Goal: Task Accomplishment & Management: Use online tool/utility

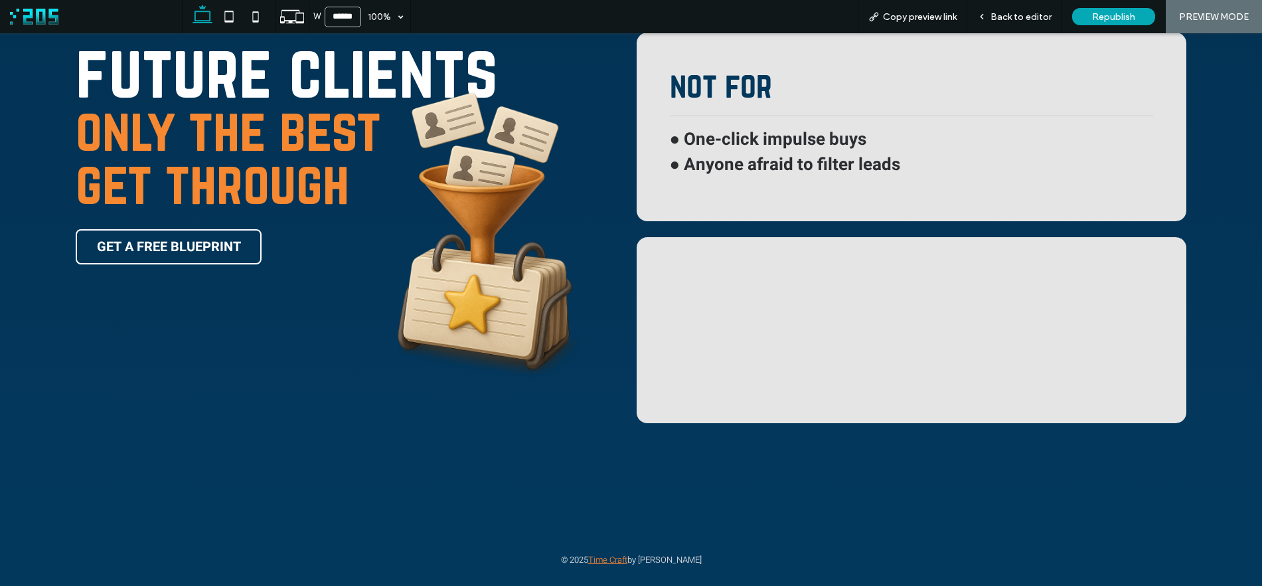
scroll to position [1798, 0]
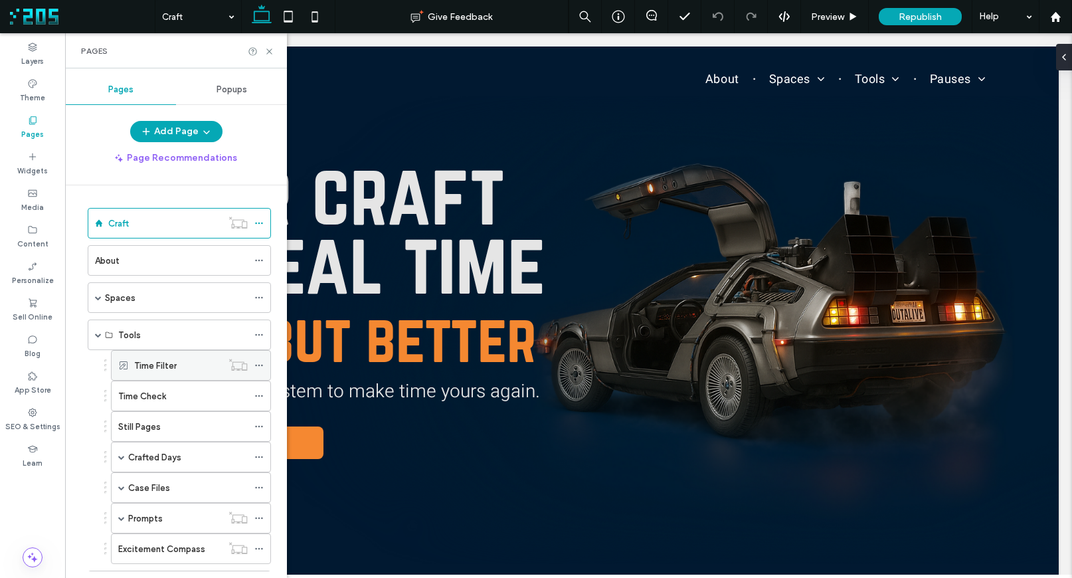
click at [157, 359] on label "Time Filter" at bounding box center [155, 365] width 42 height 23
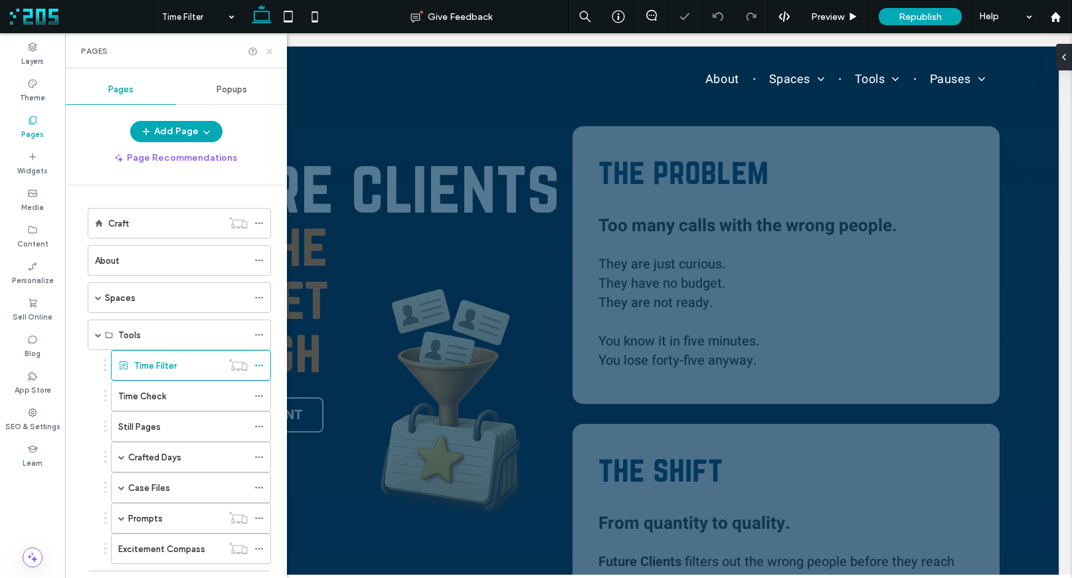
click at [268, 50] on use at bounding box center [268, 50] width 5 height 5
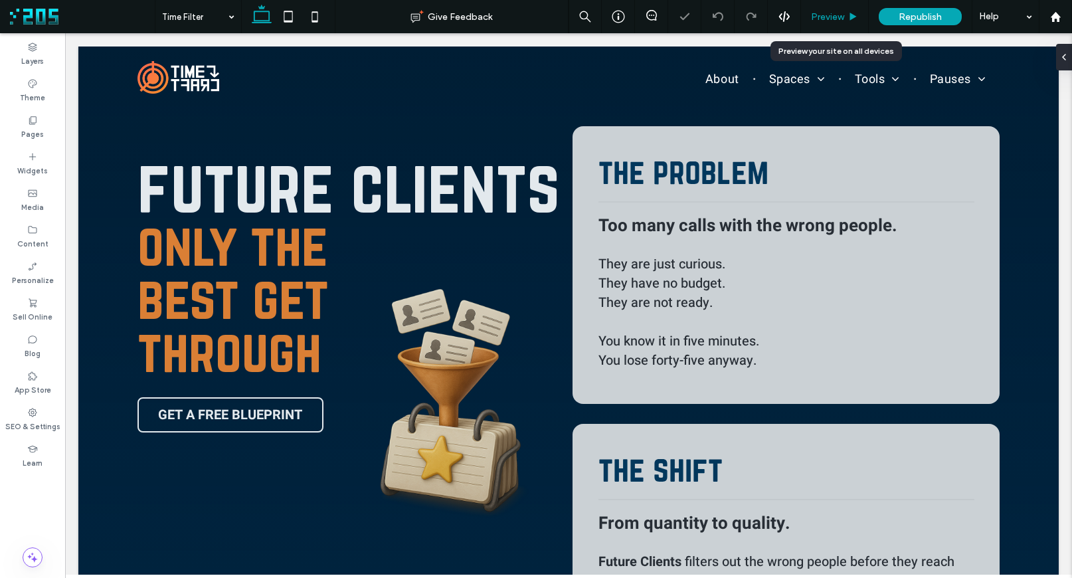
click at [829, 16] on span "Preview" at bounding box center [827, 16] width 33 height 11
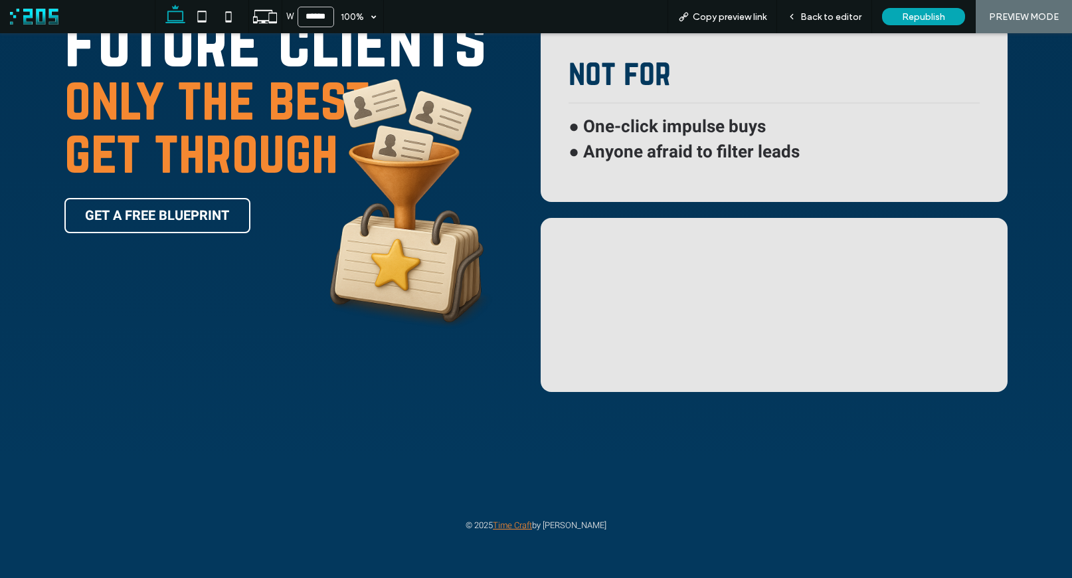
scroll to position [1736, 0]
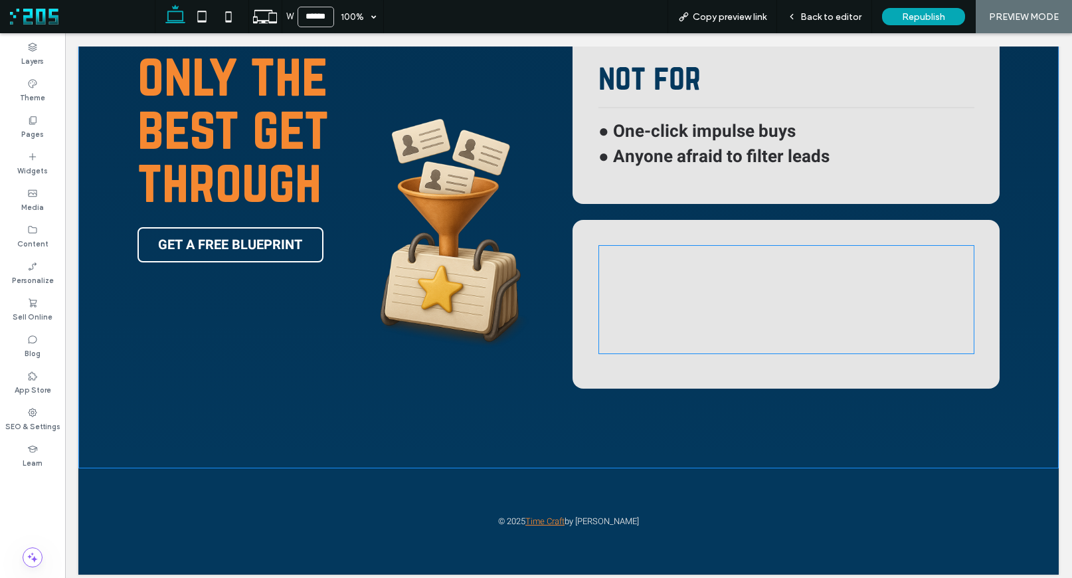
scroll to position [1708, 0]
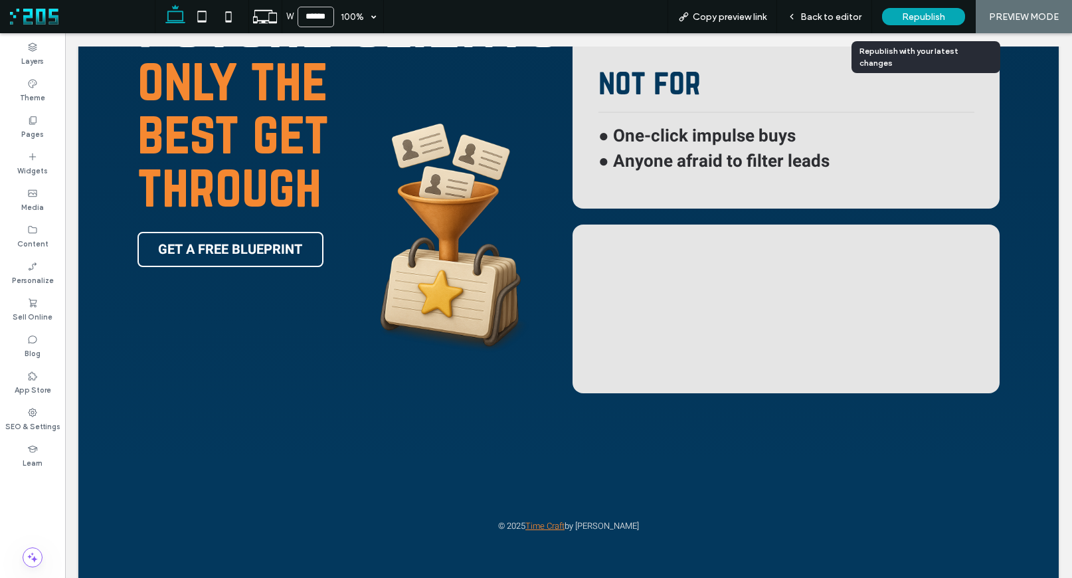
click at [925, 15] on span "Republish" at bounding box center [923, 16] width 43 height 11
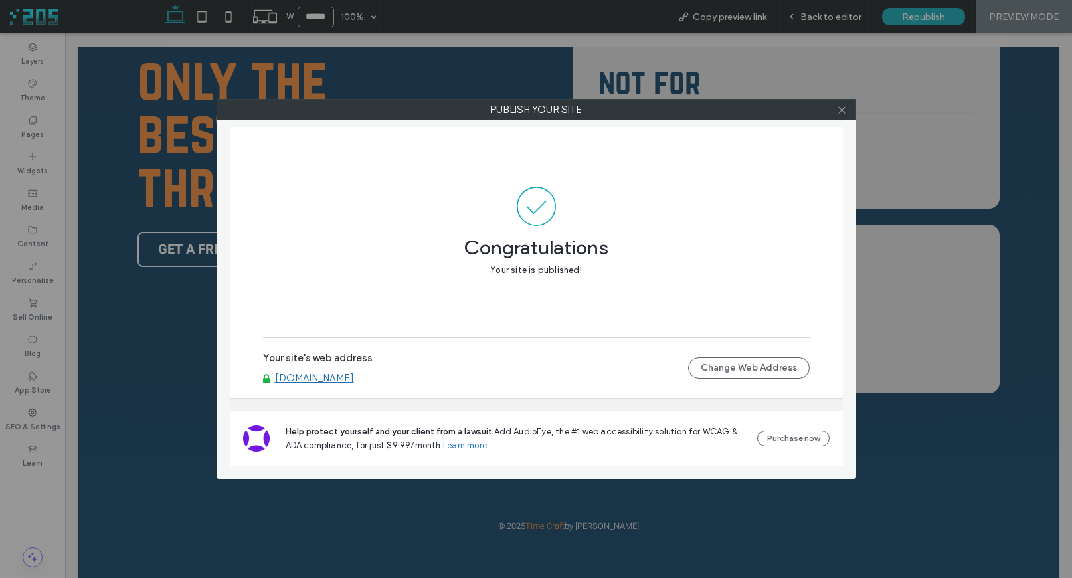
click at [840, 108] on use at bounding box center [841, 109] width 7 height 7
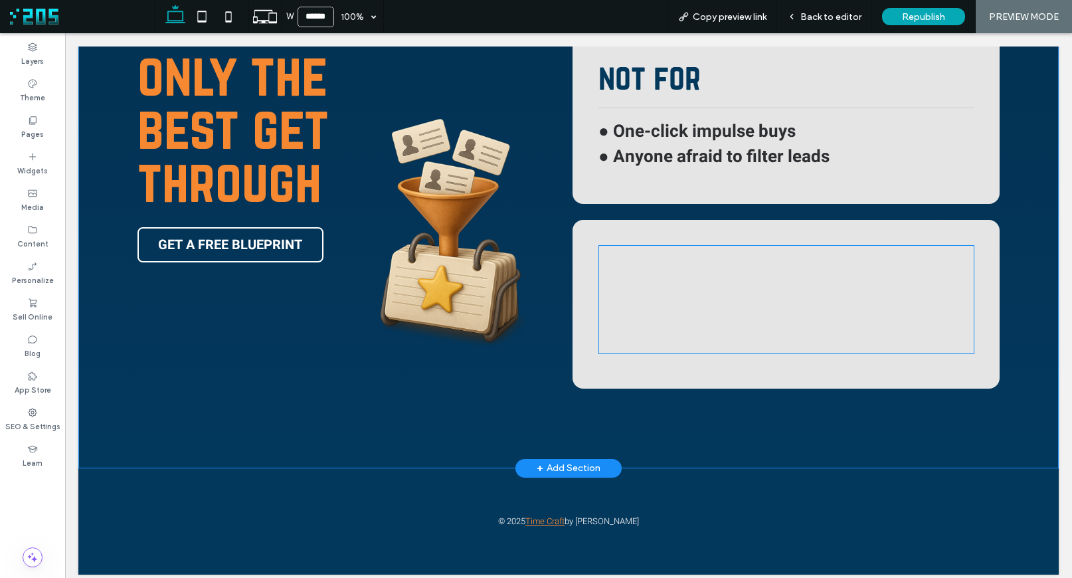
scroll to position [1708, 0]
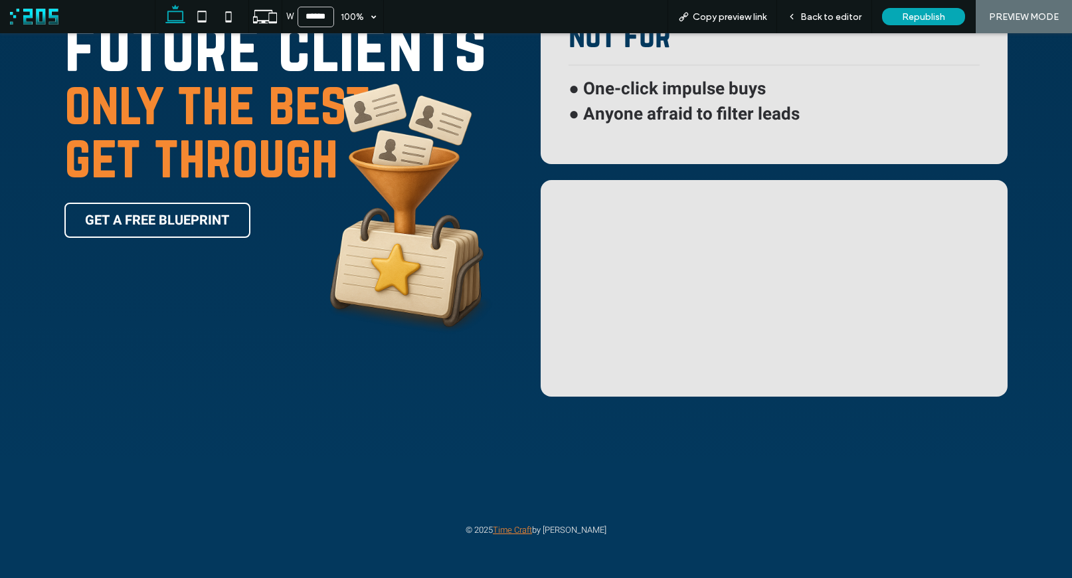
scroll to position [1736, 0]
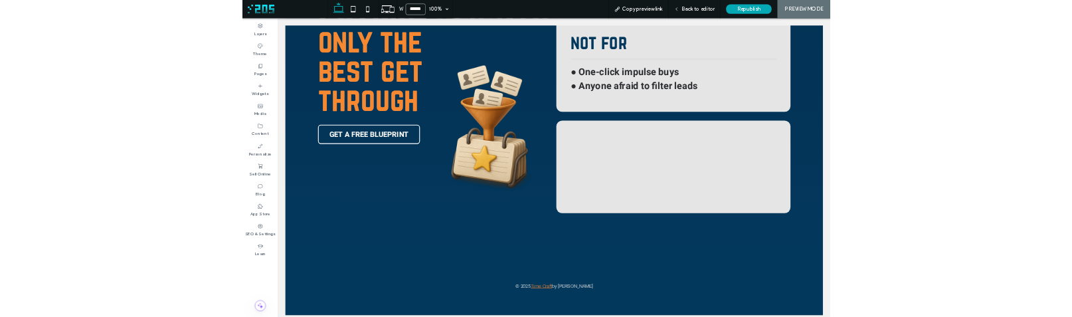
scroll to position [1708, 0]
